Goal: Find specific page/section: Find specific page/section

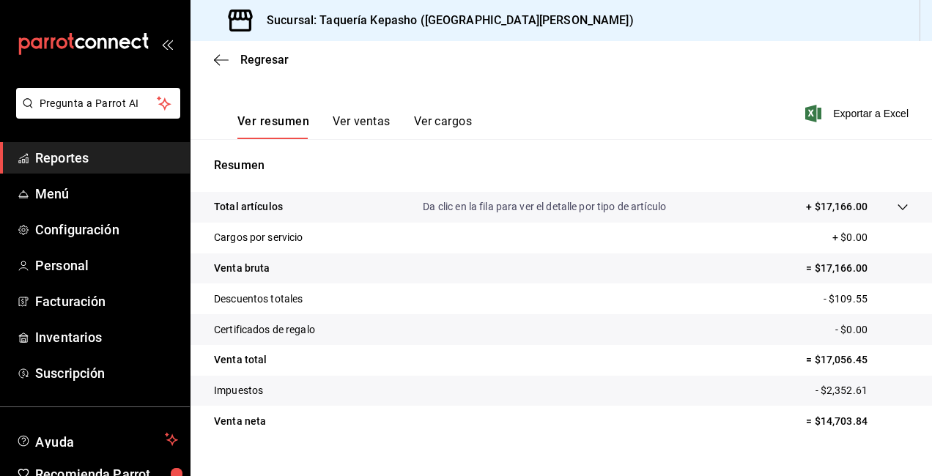
scroll to position [226, 0]
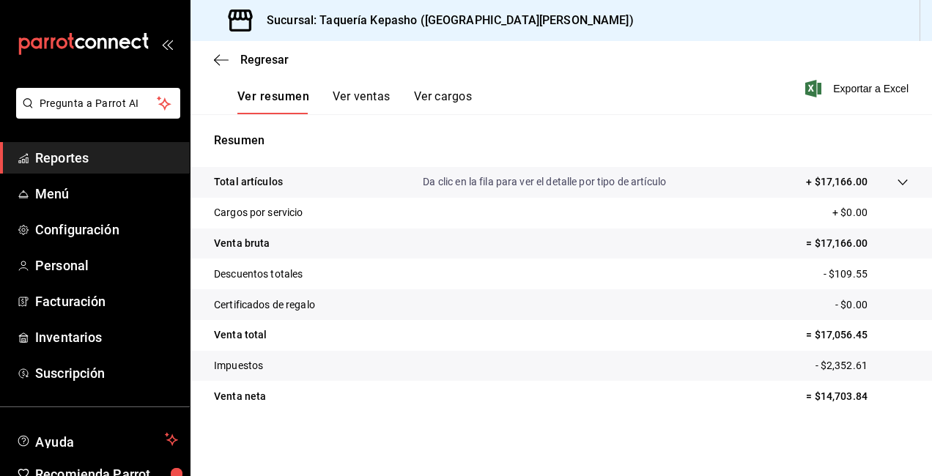
click at [89, 149] on link "Reportes" at bounding box center [95, 157] width 190 height 31
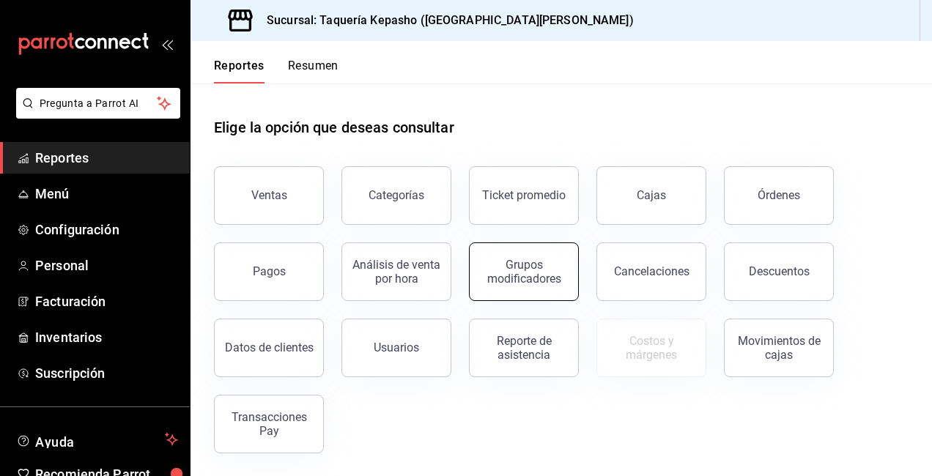
scroll to position [1, 0]
click at [739, 352] on div "Movimientos de cajas" at bounding box center [778, 347] width 91 height 28
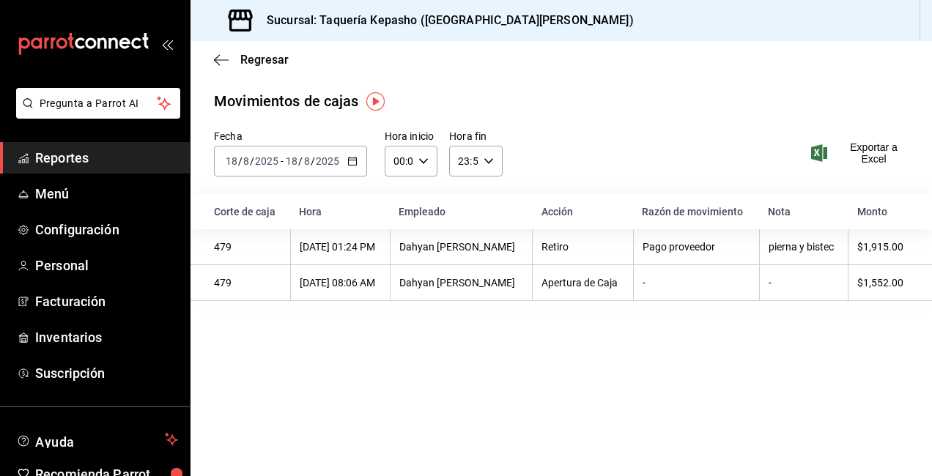
click at [103, 136] on li "Pregunta a Parrot AI" at bounding box center [95, 115] width 178 height 54
click at [103, 176] on ul "Reportes Menú Configuración Personal Facturación Inventarios Suscripción" at bounding box center [95, 265] width 190 height 247
click at [116, 159] on span "Reportes" at bounding box center [106, 158] width 143 height 20
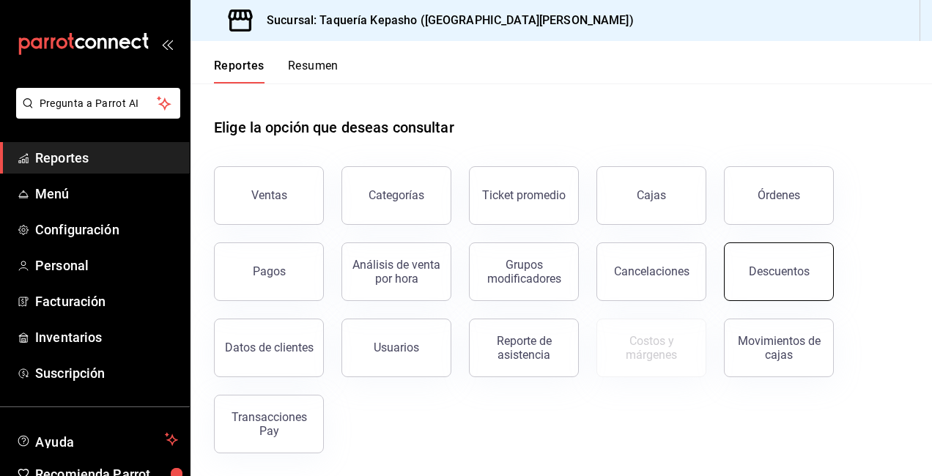
click at [822, 295] on div "Ventas Categorías Ticket promedio Cajas Órdenes Pagos Análisis de venta por hor…" at bounding box center [552, 301] width 712 height 305
click at [820, 351] on button "Movimientos de cajas" at bounding box center [779, 348] width 110 height 59
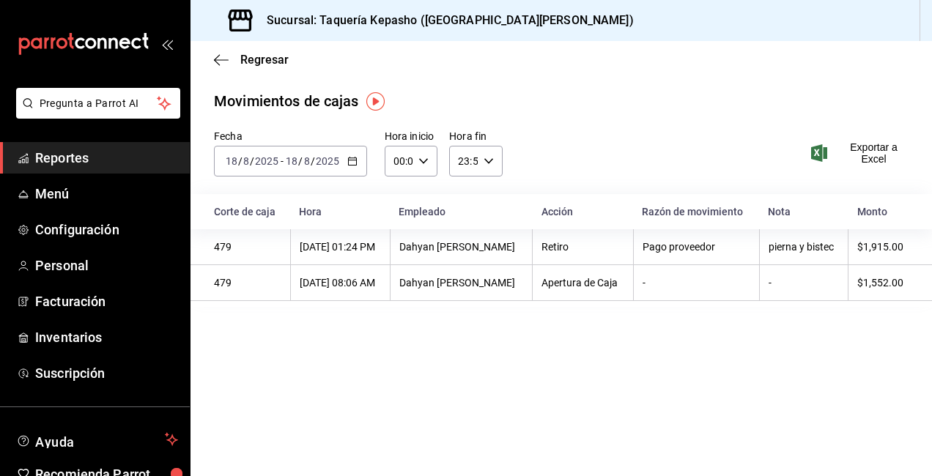
click at [119, 160] on span "Reportes" at bounding box center [106, 158] width 143 height 20
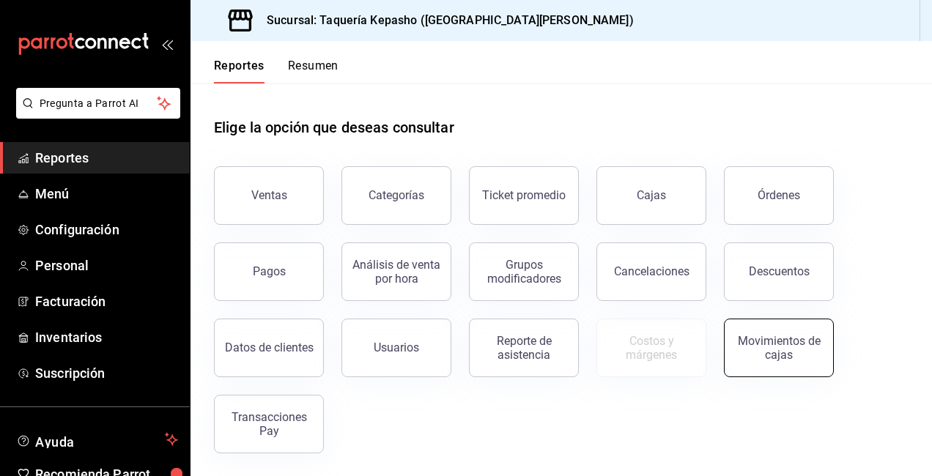
click at [801, 333] on button "Movimientos de cajas" at bounding box center [779, 348] width 110 height 59
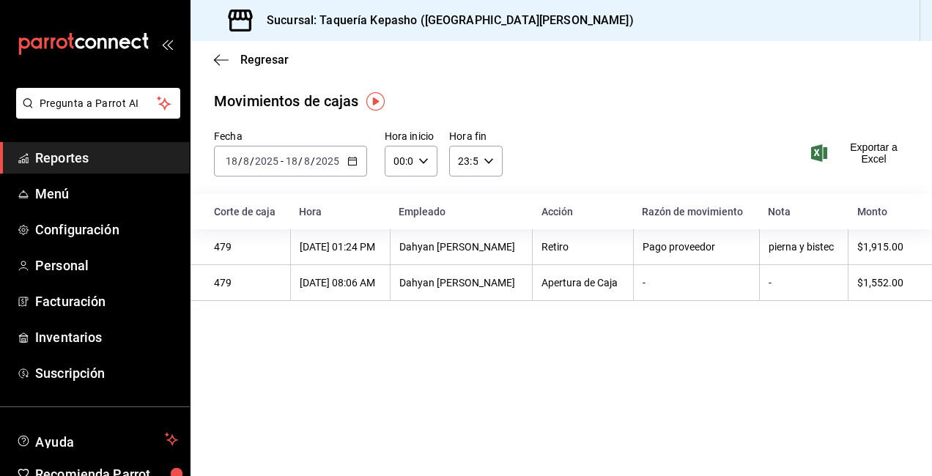
click at [121, 152] on span "Reportes" at bounding box center [106, 158] width 143 height 20
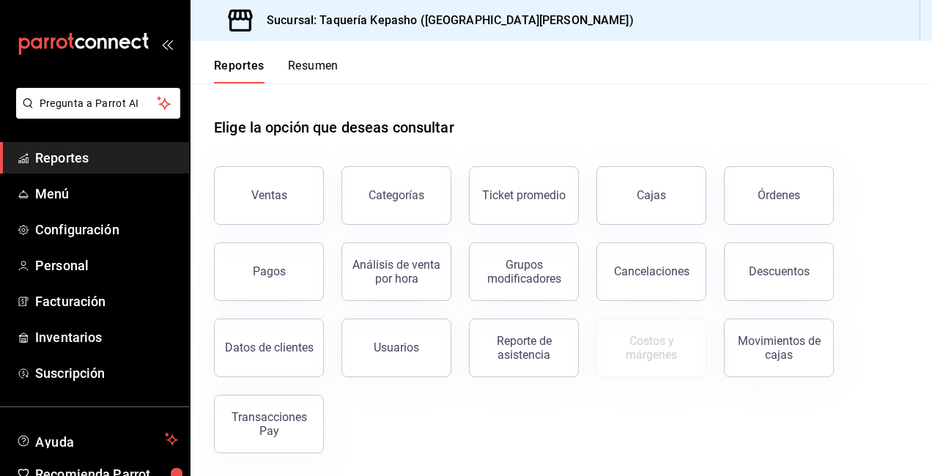
click at [124, 160] on span "Reportes" at bounding box center [106, 158] width 143 height 20
click at [264, 192] on div "Ventas" at bounding box center [269, 195] width 36 height 14
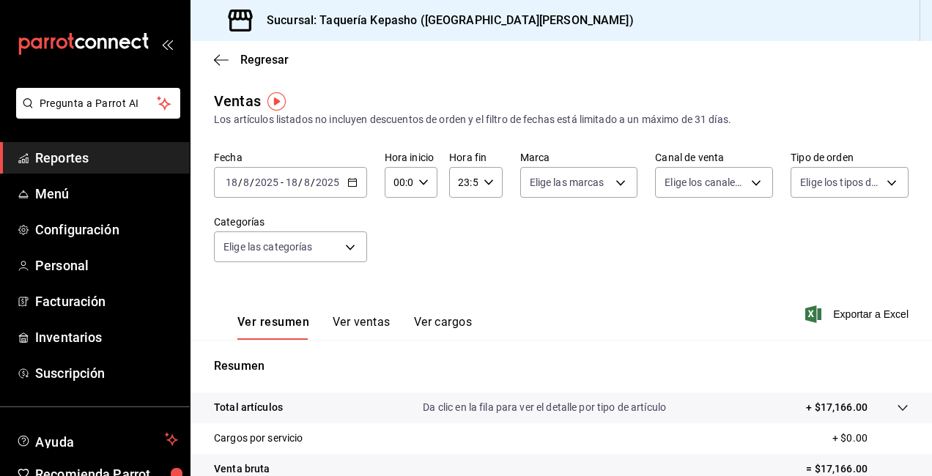
click at [122, 154] on span "Reportes" at bounding box center [106, 158] width 143 height 20
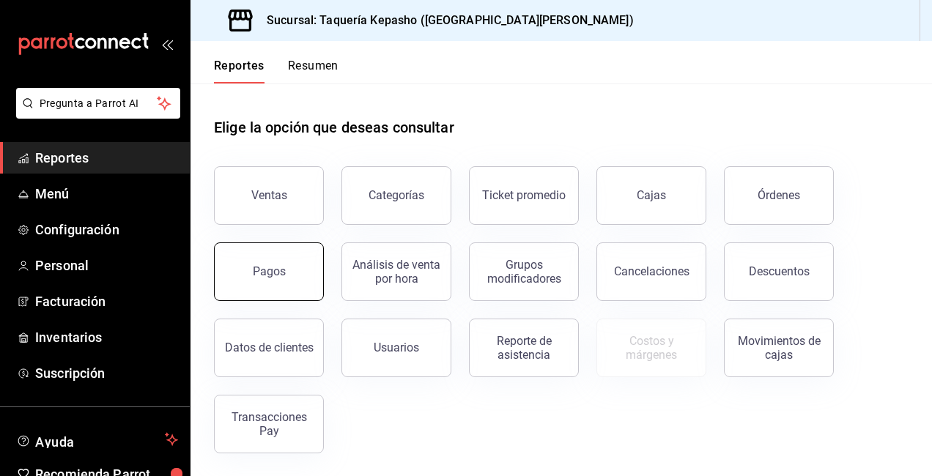
click at [265, 277] on div "Pagos" at bounding box center [269, 271] width 33 height 14
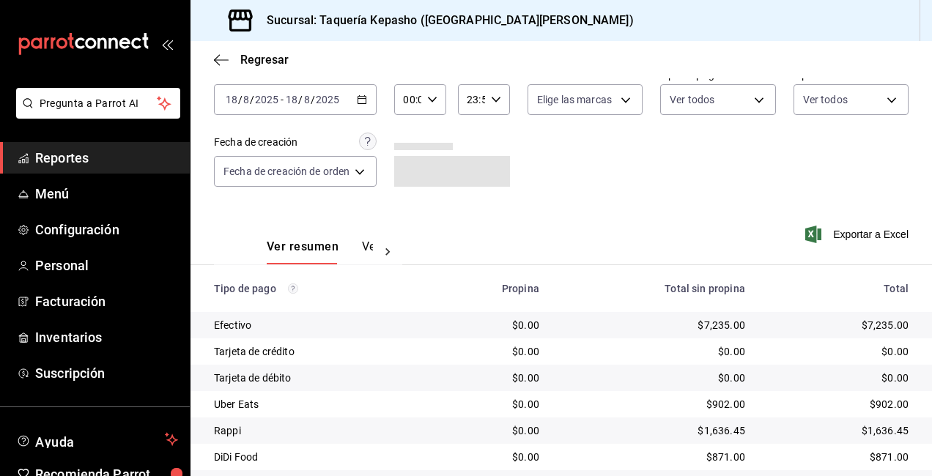
scroll to position [144, 0]
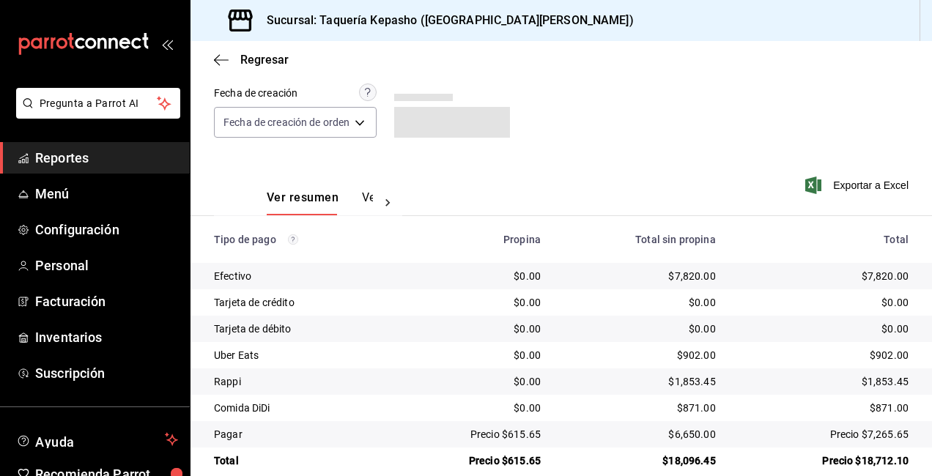
scroll to position [144, 0]
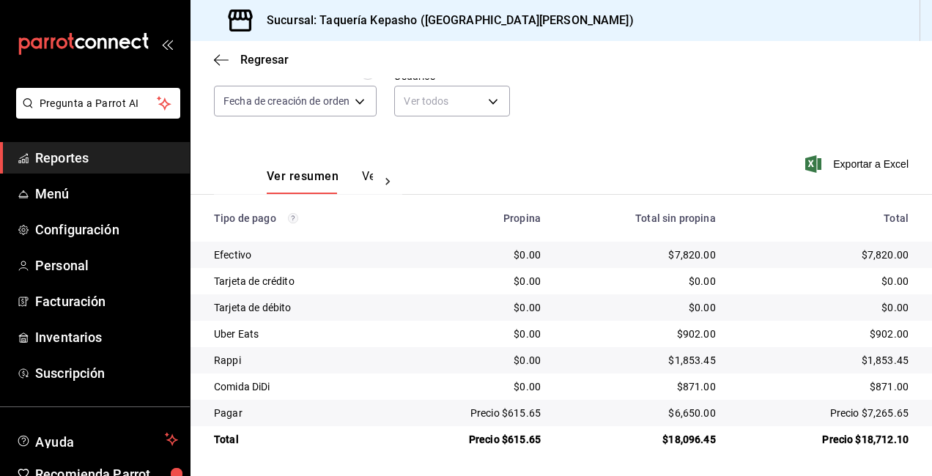
click at [55, 155] on font "Reportes" at bounding box center [61, 157] width 53 height 15
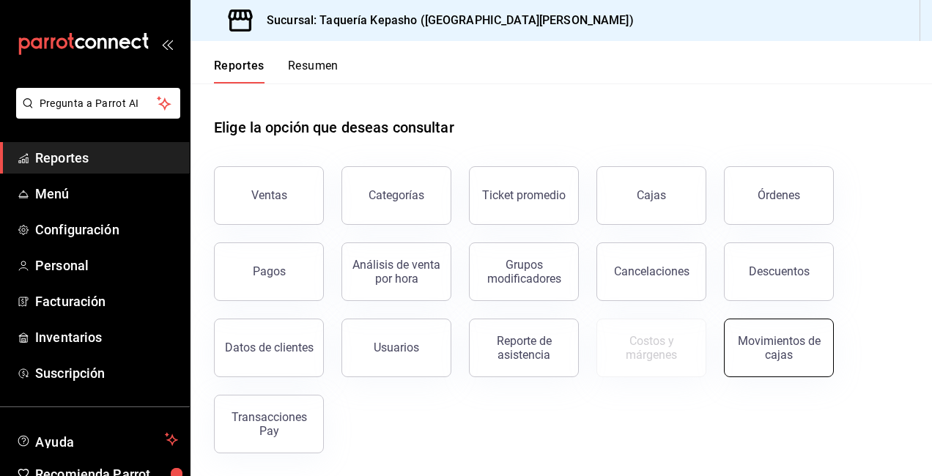
click at [813, 327] on button "Movimientos de cajas" at bounding box center [779, 348] width 110 height 59
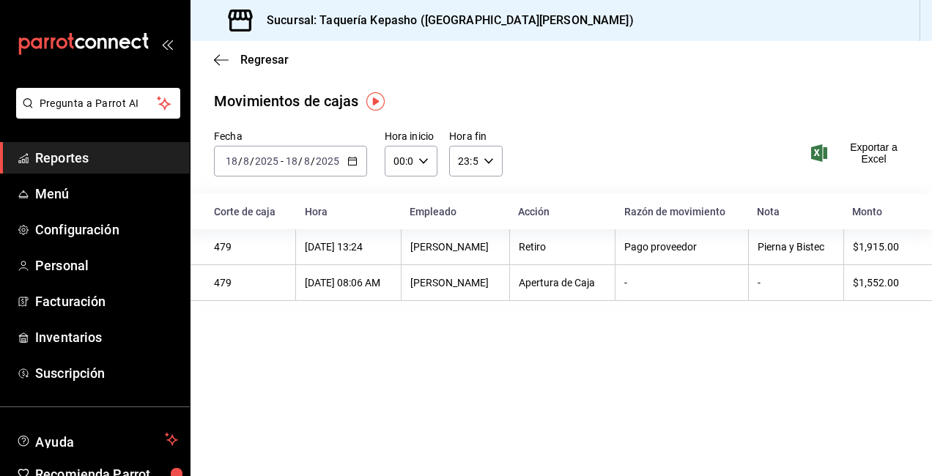
click at [129, 155] on span "Reportes" at bounding box center [106, 158] width 143 height 20
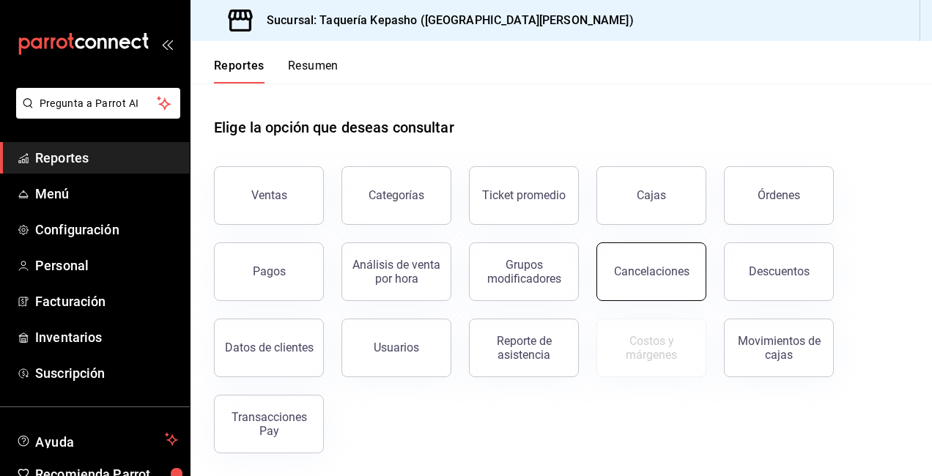
click at [663, 248] on button "Cancelaciones" at bounding box center [651, 271] width 110 height 59
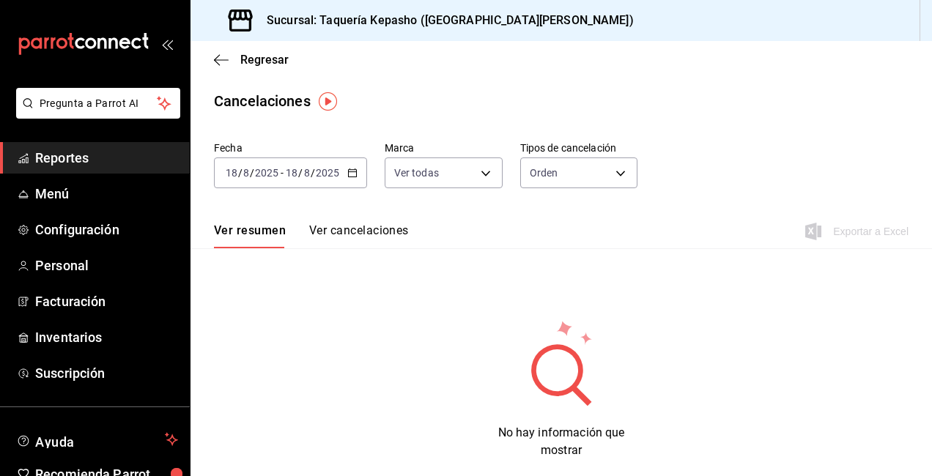
click at [139, 156] on span "Reportes" at bounding box center [106, 158] width 143 height 20
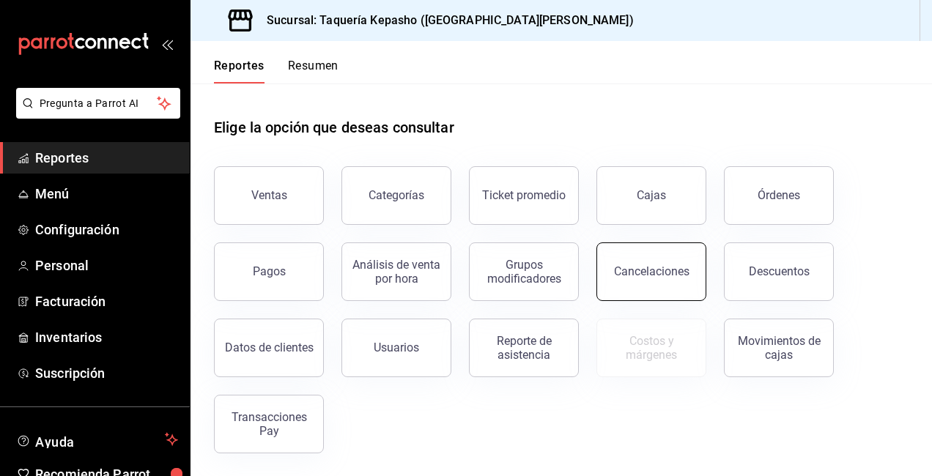
click at [672, 260] on button "Cancelaciones" at bounding box center [651, 271] width 110 height 59
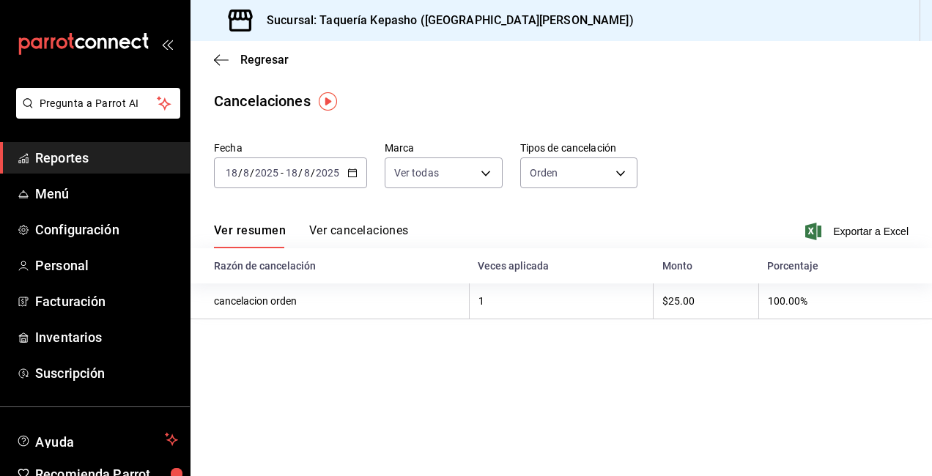
click at [34, 158] on link "Reportes" at bounding box center [95, 157] width 190 height 31
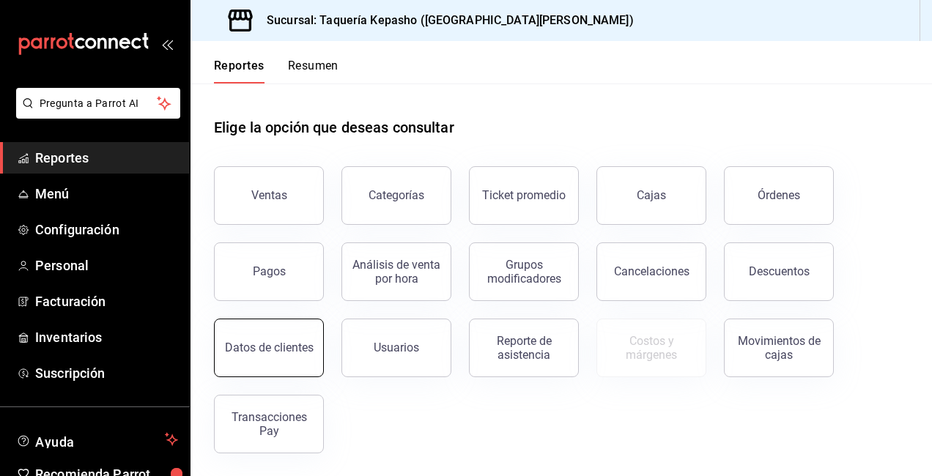
click at [259, 357] on button "Datos de clientes" at bounding box center [269, 348] width 110 height 59
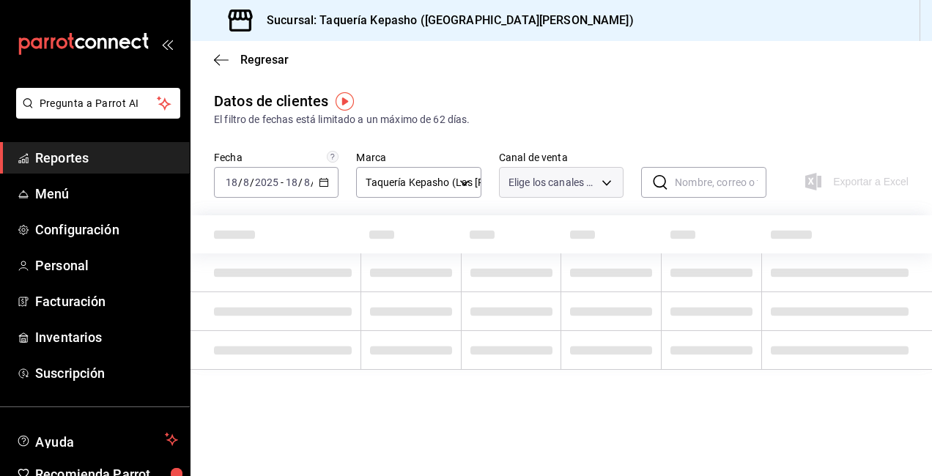
type input "PARROT,DIDI_FOOD,ONLINE"
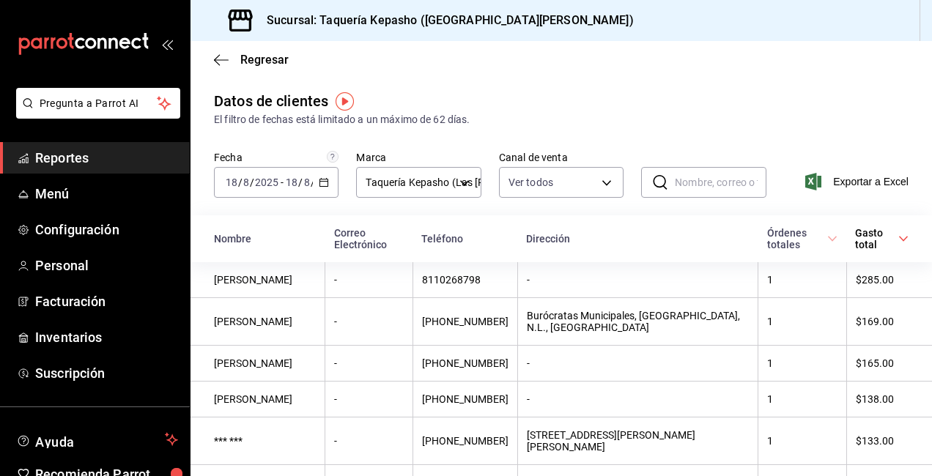
click at [133, 150] on span "Reportes" at bounding box center [106, 158] width 143 height 20
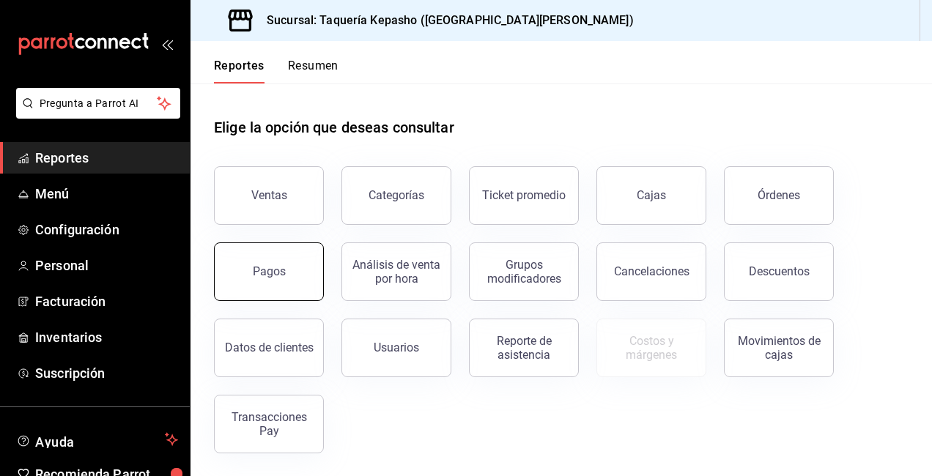
click at [294, 261] on button "Pagos" at bounding box center [269, 271] width 110 height 59
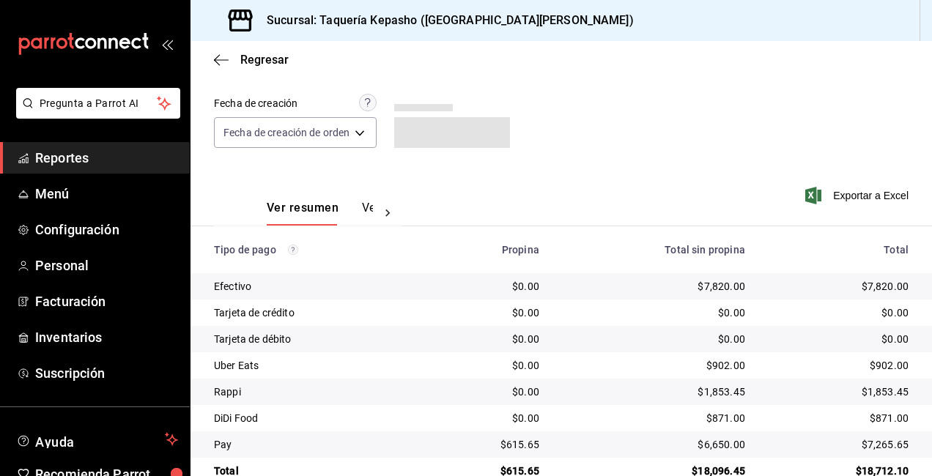
scroll to position [144, 0]
